Goal: Navigation & Orientation: Find specific page/section

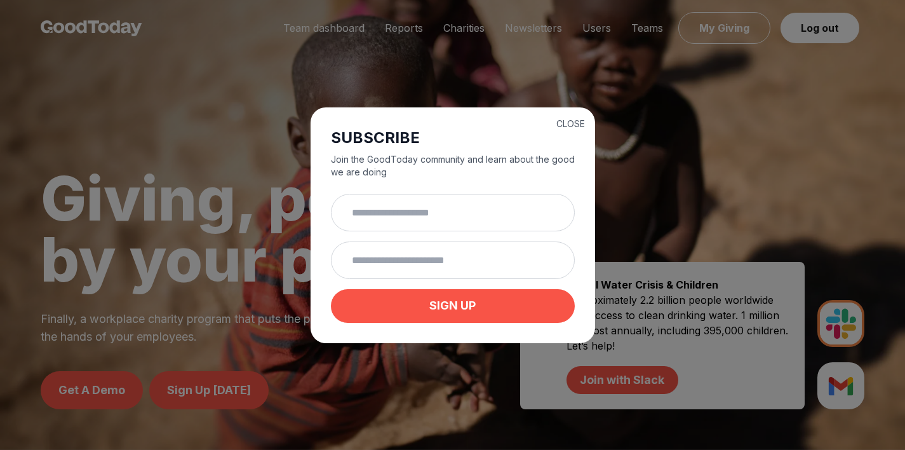
click at [553, 128] on h2 "SUBSCRIBE" at bounding box center [453, 138] width 244 height 20
click at [554, 128] on h2 "SUBSCRIBE" at bounding box center [453, 138] width 244 height 20
click at [557, 121] on button "CLOSE" at bounding box center [570, 123] width 29 height 13
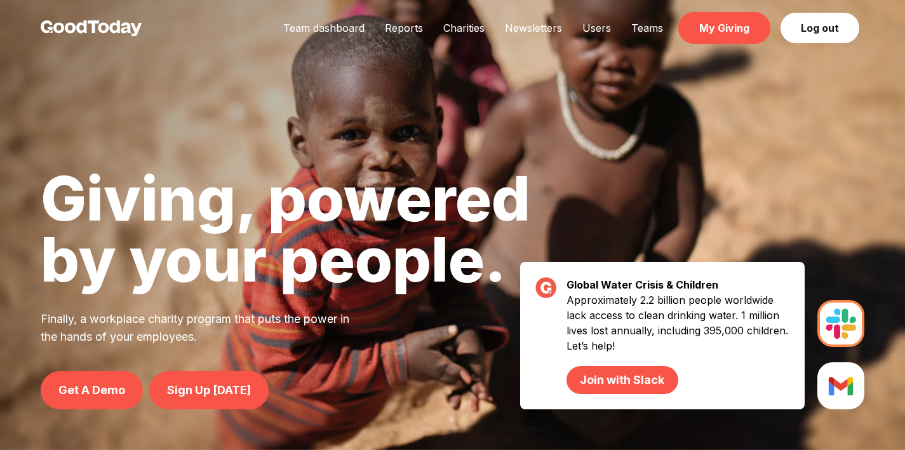
click at [727, 37] on link "My Giving" at bounding box center [724, 28] width 92 height 32
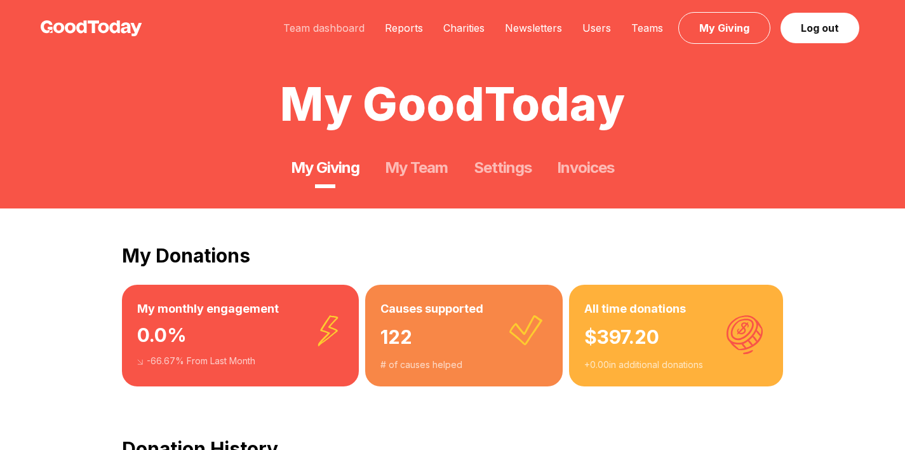
click at [325, 32] on link "Team dashboard" at bounding box center [324, 28] width 102 height 13
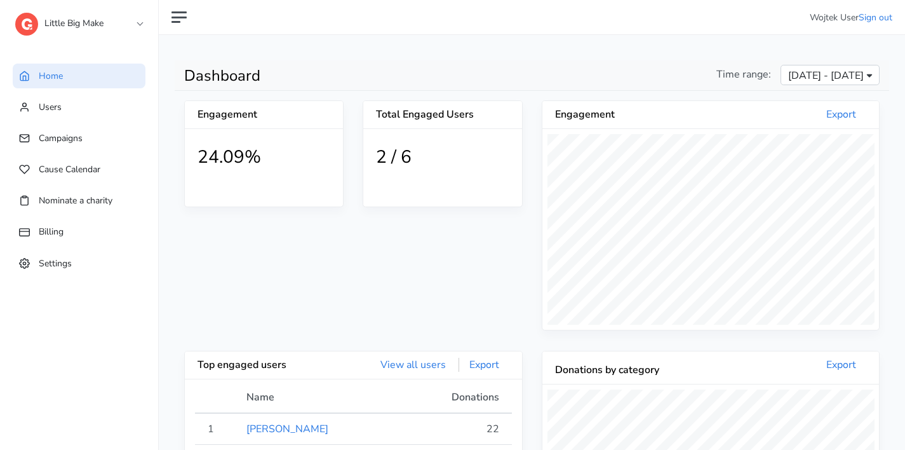
scroll to position [234, 337]
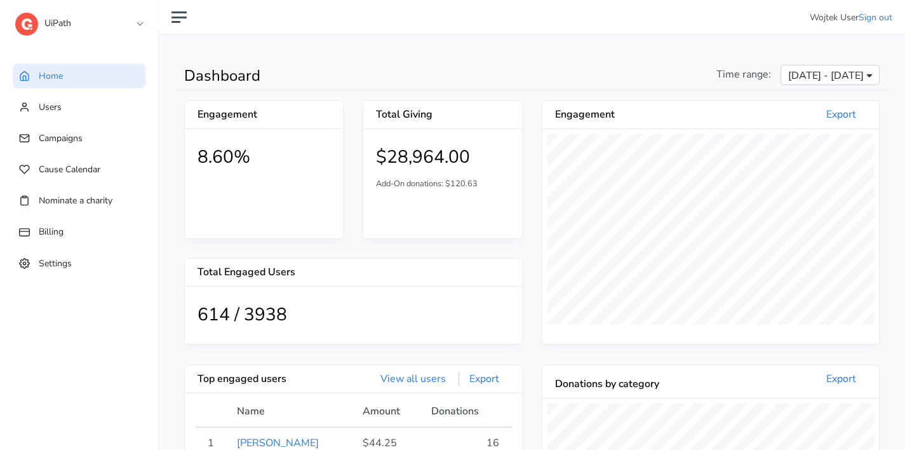
scroll to position [234, 337]
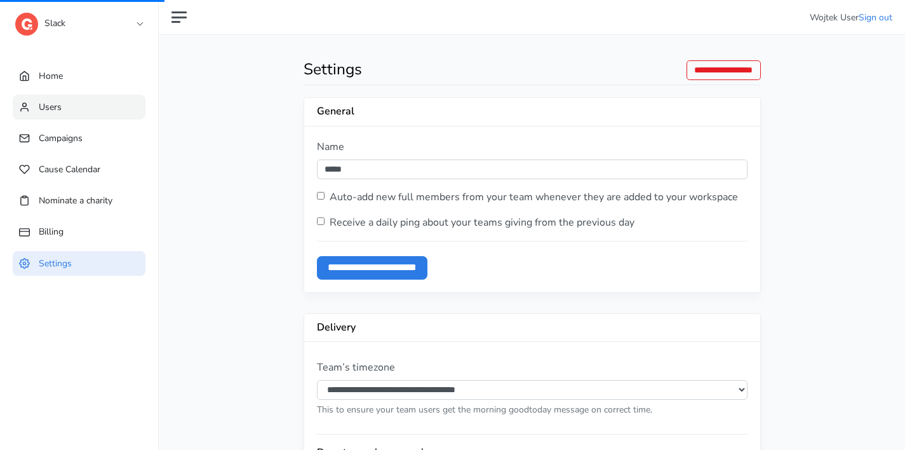
click at [85, 103] on link "Users" at bounding box center [79, 107] width 133 height 25
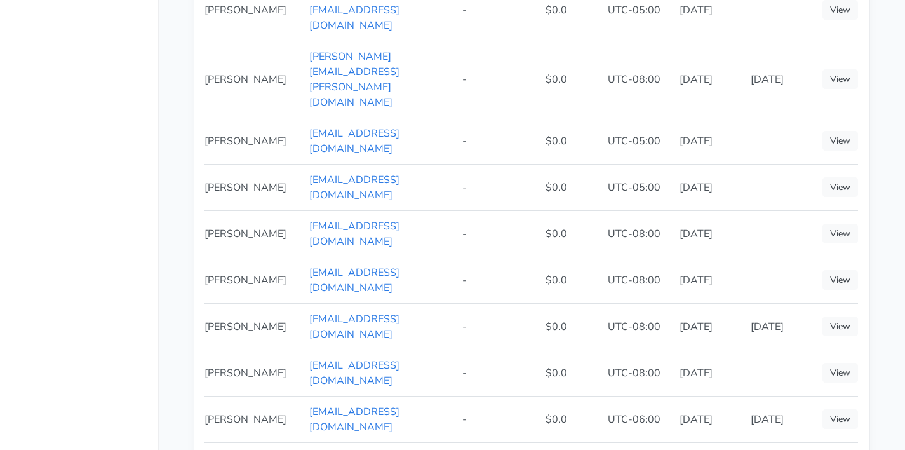
scroll to position [612, 0]
